Goal: Task Accomplishment & Management: Manage account settings

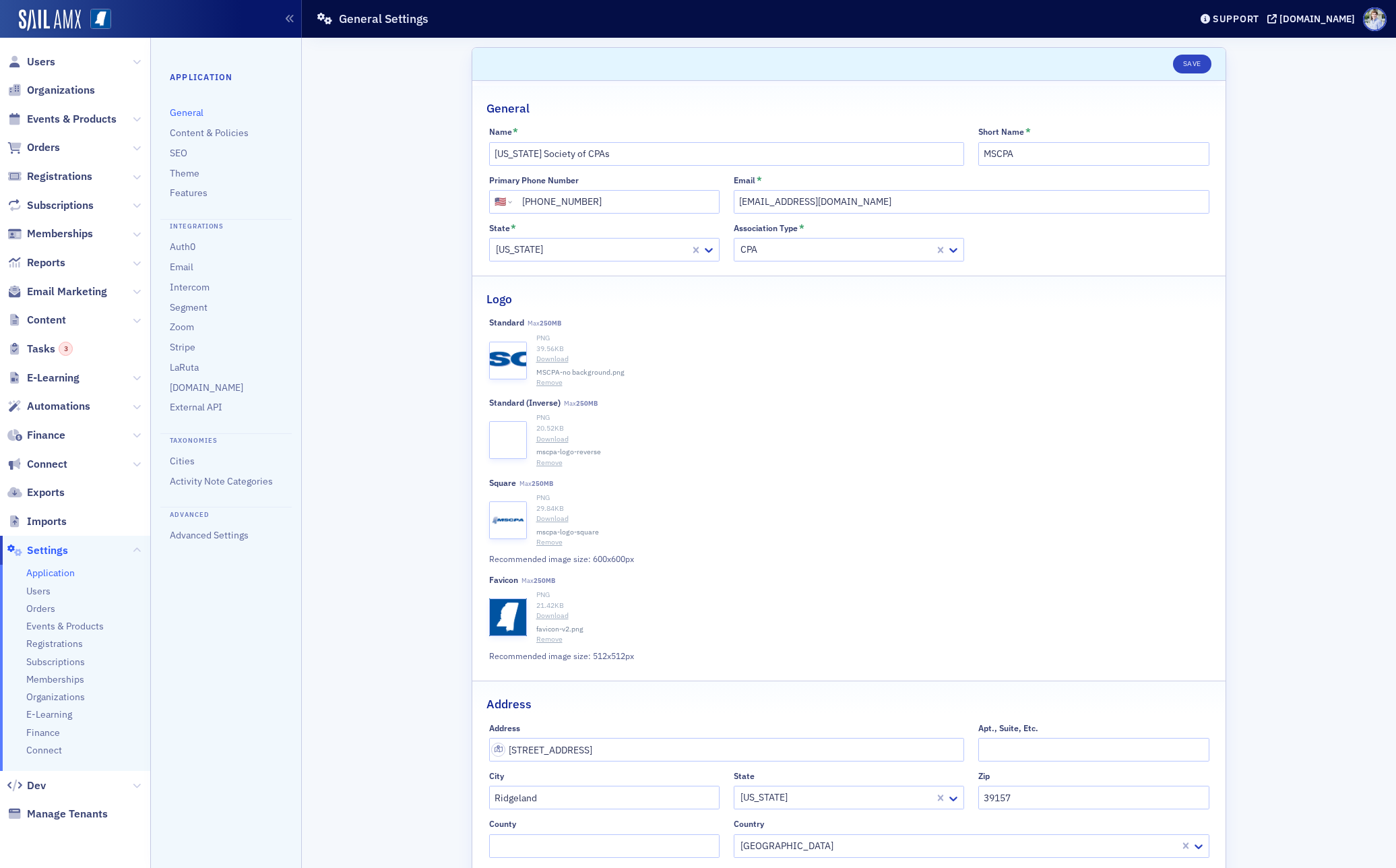
select select "US"
click at [188, 535] on link "Advanced Settings" at bounding box center [208, 535] width 79 height 12
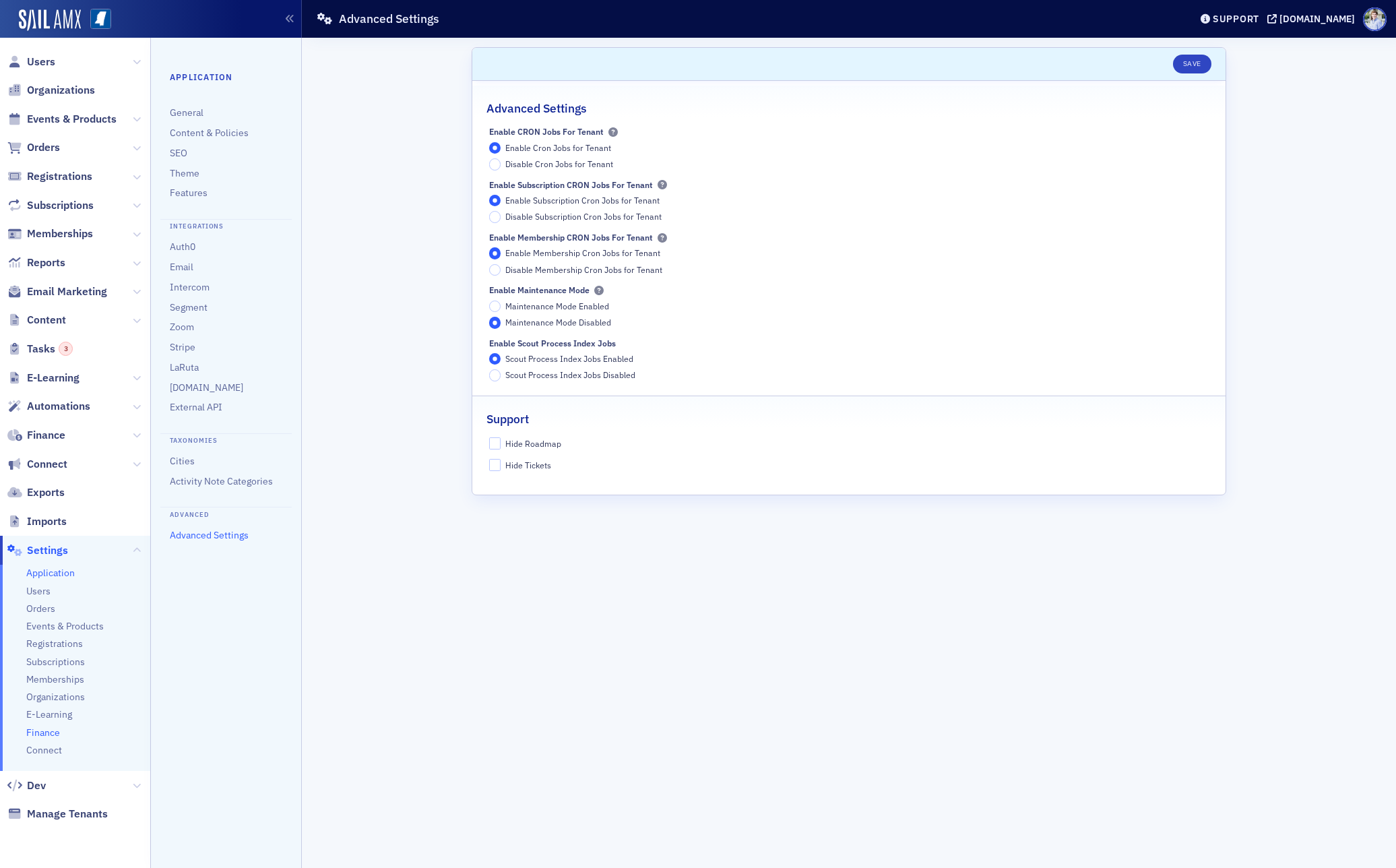
click at [47, 732] on span "Finance" at bounding box center [43, 732] width 34 height 12
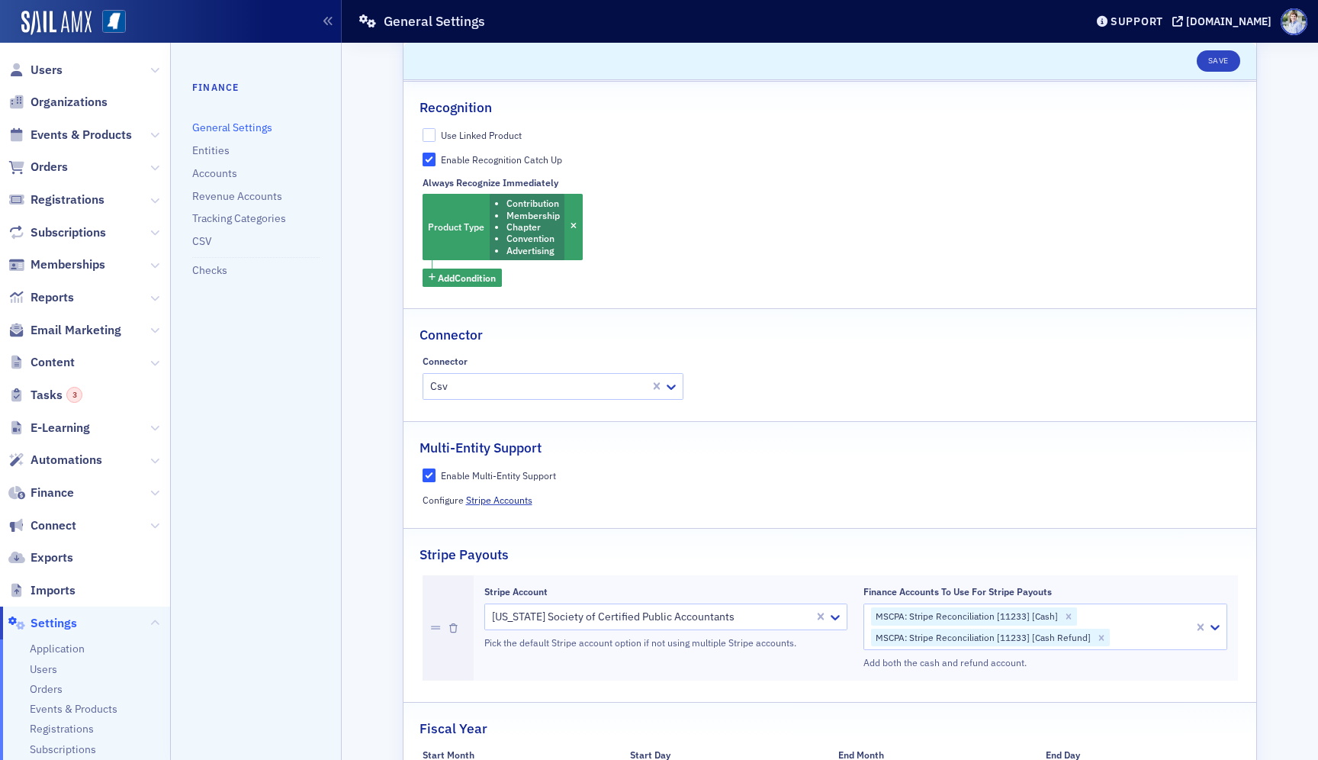
scroll to position [143, 0]
